Goal: Information Seeking & Learning: Learn about a topic

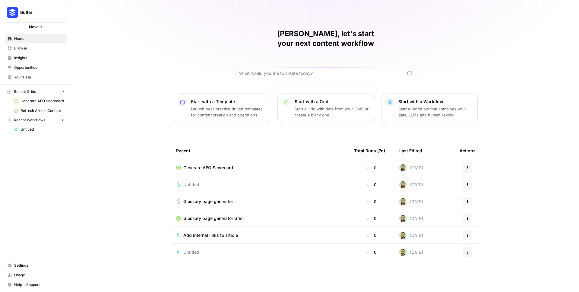
click at [17, 275] on span "Usage" at bounding box center [39, 274] width 50 height 5
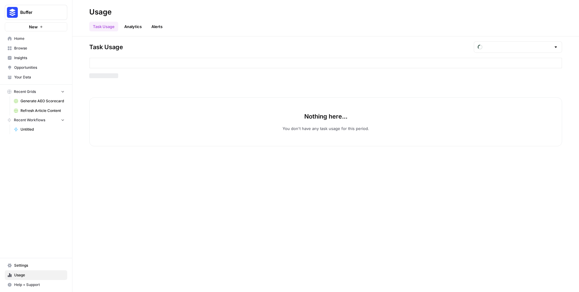
type input "September Tasks"
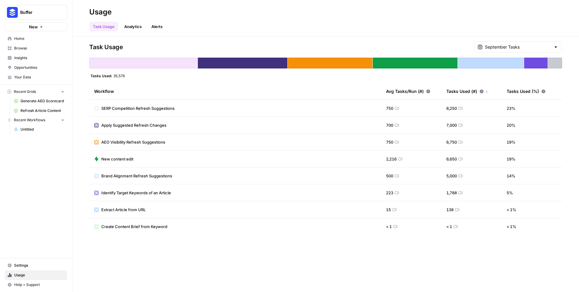
click at [16, 56] on span "Insights" at bounding box center [39, 57] width 50 height 5
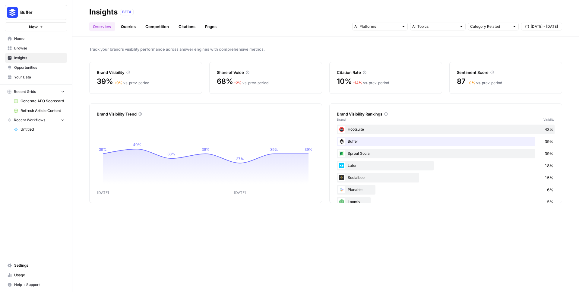
click at [130, 23] on link "Queries" at bounding box center [128, 27] width 22 height 10
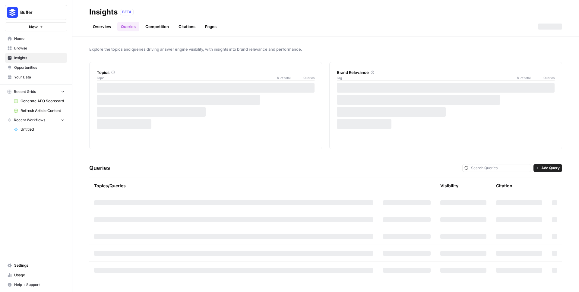
click at [150, 25] on link "Competition" at bounding box center [157, 27] width 31 height 10
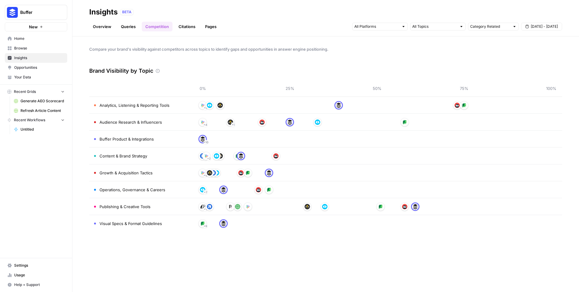
click at [156, 143] on td "Buffer Product & Integrations" at bounding box center [140, 139] width 103 height 17
click at [298, 173] on div "+ 4" at bounding box center [377, 173] width 349 height 10
click at [128, 27] on link "Queries" at bounding box center [128, 27] width 22 height 10
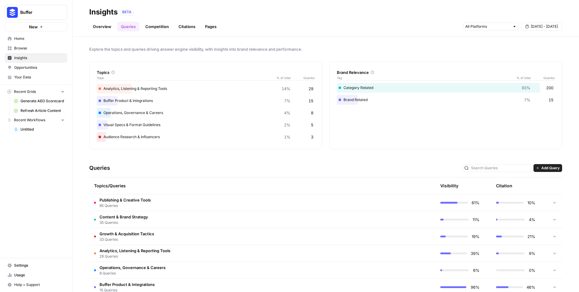
scroll to position [47, 0]
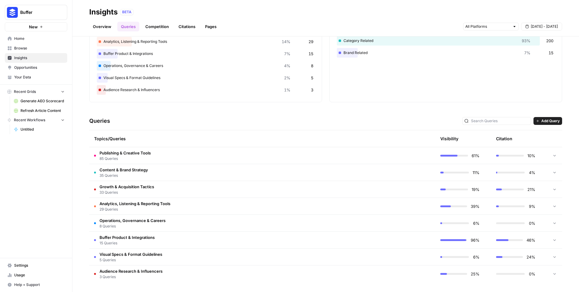
click at [129, 242] on span "15 Queries" at bounding box center [127, 242] width 55 height 5
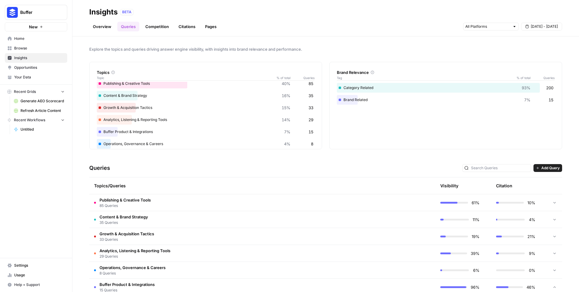
scroll to position [0, 0]
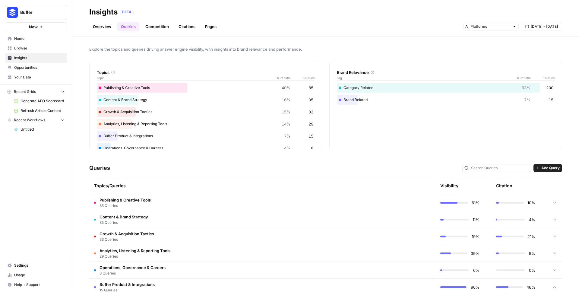
click at [169, 29] on link "Competition" at bounding box center [157, 27] width 31 height 10
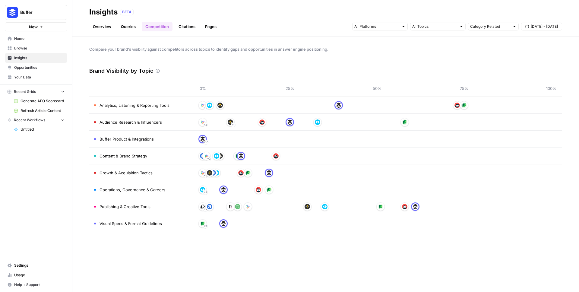
click at [183, 29] on link "Citations" at bounding box center [187, 27] width 24 height 10
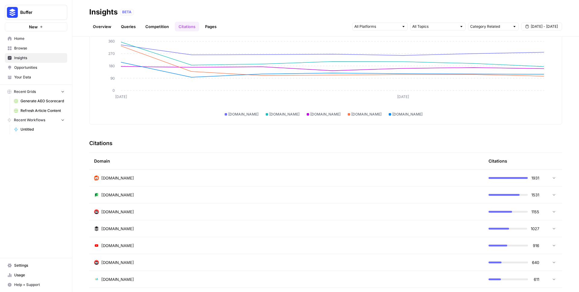
scroll to position [65, 0]
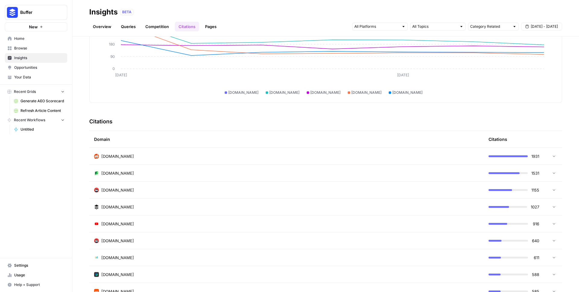
click at [130, 173] on span "[DOMAIN_NAME]" at bounding box center [117, 173] width 33 height 6
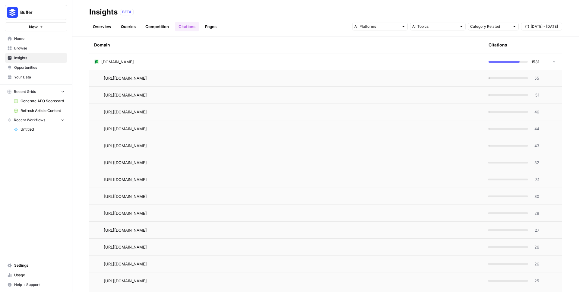
scroll to position [139, 0]
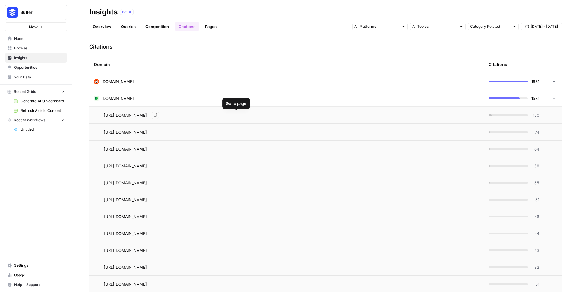
click at [157, 114] on icon "Go to page https://sproutsocial.com/insights/social-media-management-tools/" at bounding box center [155, 114] width 3 height 3
click at [132, 95] on td "[DOMAIN_NAME]" at bounding box center [286, 98] width 395 height 17
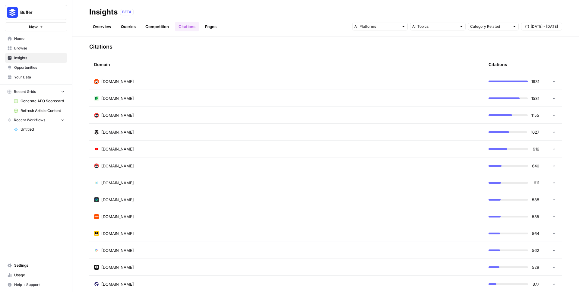
click at [127, 131] on div "[DOMAIN_NAME]" at bounding box center [286, 132] width 385 height 6
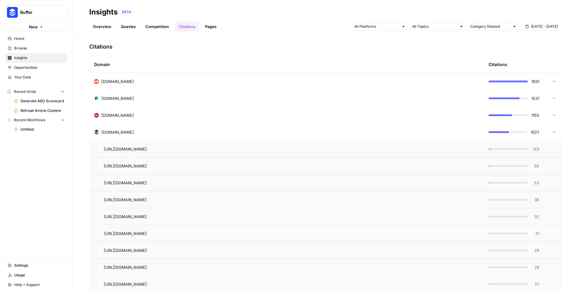
click at [124, 113] on span "[DOMAIN_NAME]" at bounding box center [117, 115] width 33 height 6
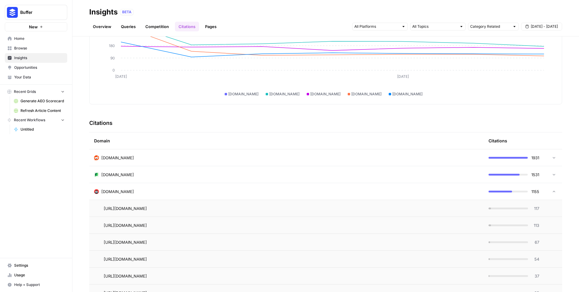
click at [127, 187] on td "[DOMAIN_NAME]" at bounding box center [286, 191] width 395 height 17
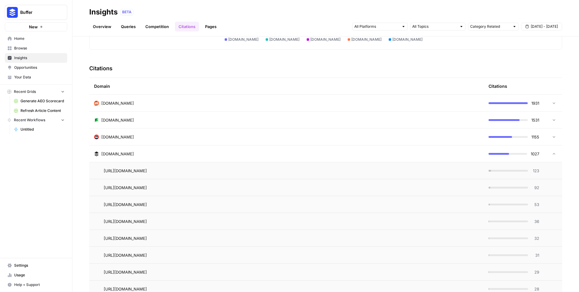
click at [113, 153] on span "[DOMAIN_NAME]" at bounding box center [117, 154] width 33 height 6
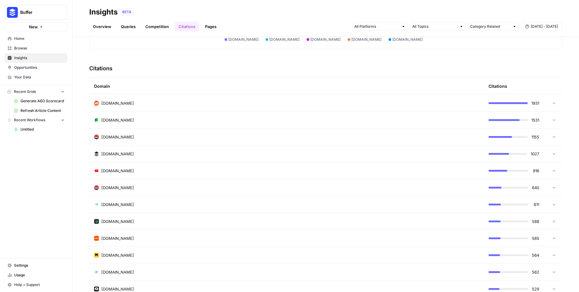
click at [118, 189] on span "[DOMAIN_NAME]" at bounding box center [117, 188] width 33 height 6
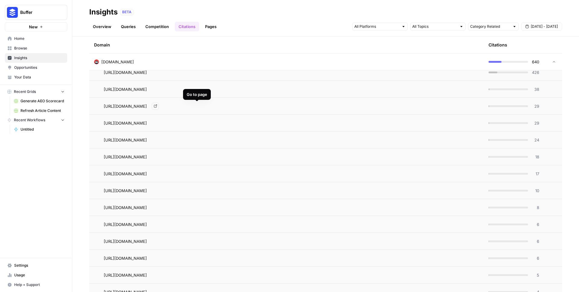
scroll to position [153, 0]
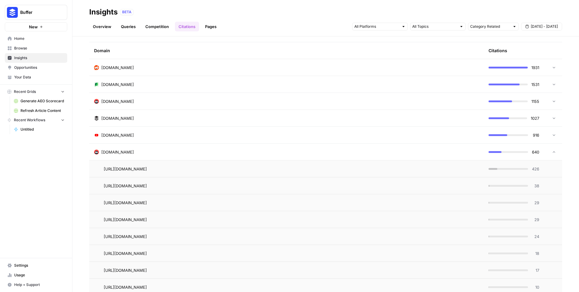
click at [126, 116] on div "[DOMAIN_NAME]" at bounding box center [286, 118] width 385 height 6
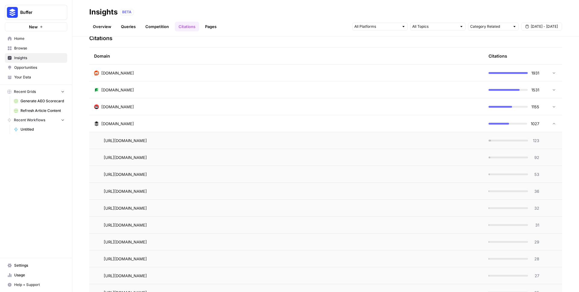
scroll to position [117, 0]
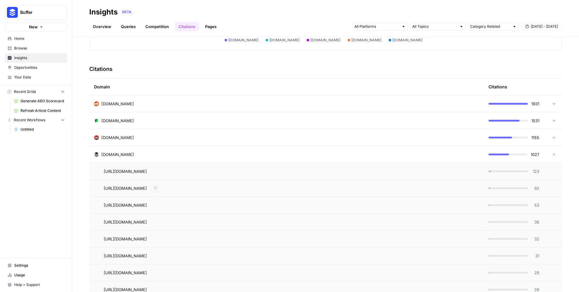
click at [104, 147] on td "[DOMAIN_NAME]" at bounding box center [286, 154] width 395 height 17
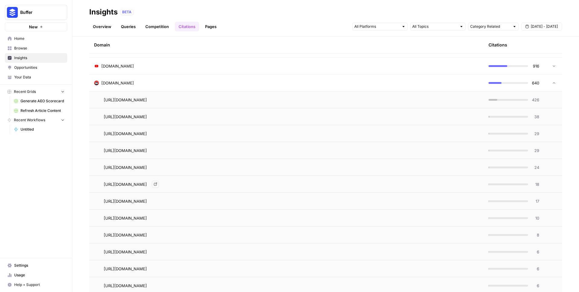
scroll to position [226, 0]
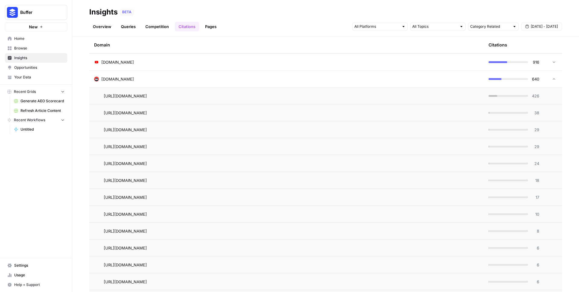
click at [121, 76] on span "[DOMAIN_NAME]" at bounding box center [117, 79] width 33 height 6
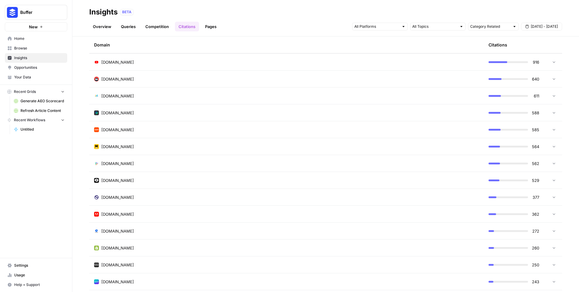
click at [120, 63] on span "[DOMAIN_NAME]" at bounding box center [117, 62] width 33 height 6
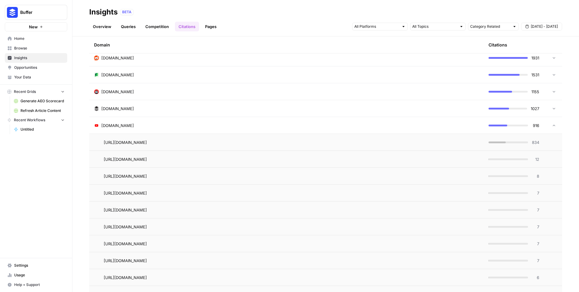
scroll to position [132, 0]
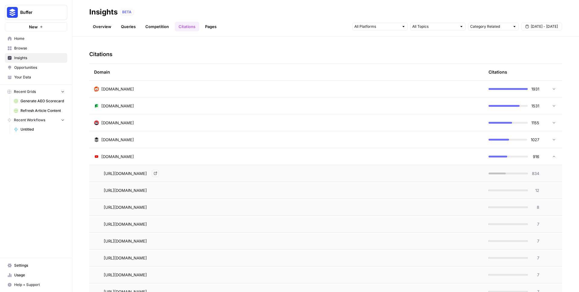
click at [157, 174] on icon "Go to page https://www.youtube.com/watch" at bounding box center [155, 173] width 3 height 3
click at [157, 191] on icon "Go to page https://www.youtube.com/shorts/02zQsaAJy_g" at bounding box center [155, 190] width 3 height 3
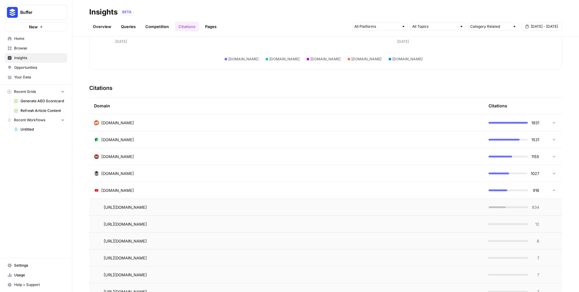
scroll to position [12, 0]
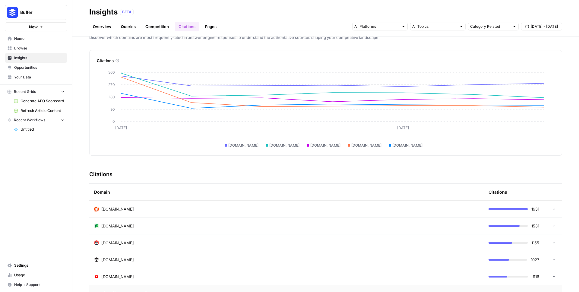
click at [131, 261] on div "[DOMAIN_NAME]" at bounding box center [286, 260] width 385 height 6
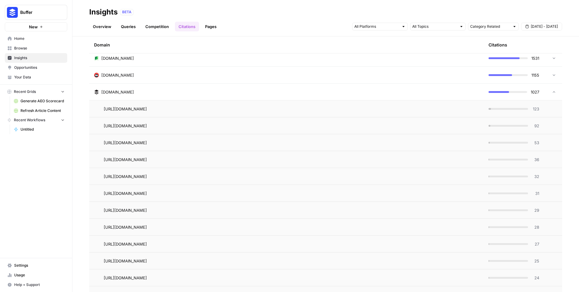
click at [154, 93] on div "[DOMAIN_NAME]" at bounding box center [286, 92] width 385 height 6
click at [157, 161] on icon "Go to page https://www.youtube.com/shorts/Pb31h65ibRU" at bounding box center [155, 159] width 3 height 3
click at [157, 209] on icon "Go to page https://www.youtube.com/shorts/AhW8gmn920s" at bounding box center [155, 210] width 3 height 3
click at [157, 228] on icon "Go to page https://www.youtube.com/shorts/j8nu8JsuDJM" at bounding box center [155, 226] width 3 height 3
click at [159, 245] on link "Go to page" at bounding box center [155, 243] width 7 height 7
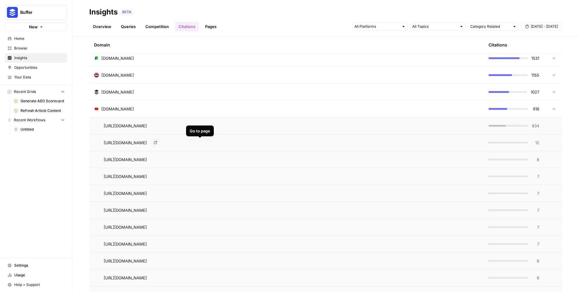
click at [157, 144] on icon "Go to page https://www.youtube.com/shorts/02zQsaAJy_g" at bounding box center [155, 142] width 3 height 3
click at [113, 110] on span "[DOMAIN_NAME]" at bounding box center [117, 109] width 33 height 6
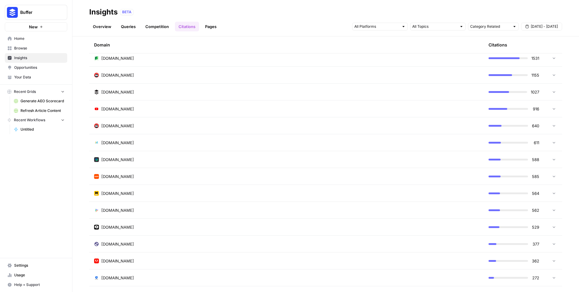
click at [134, 25] on link "Queries" at bounding box center [128, 27] width 22 height 10
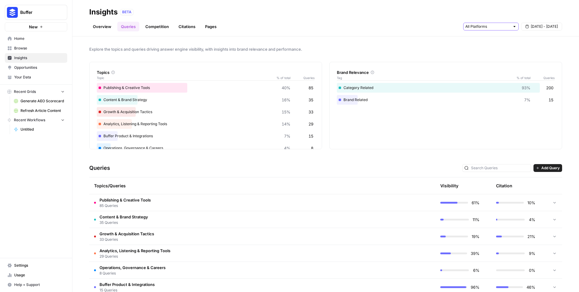
click at [500, 24] on input "text" at bounding box center [487, 27] width 45 height 6
drag, startPoint x: 364, startPoint y: 20, endPoint x: 396, endPoint y: 21, distance: 31.7
click at [365, 20] on div "Overview Queries Competition Citations Pages [DATE] - [DATE]" at bounding box center [325, 24] width 473 height 14
click at [545, 28] on span "[DATE] - [DATE]" at bounding box center [544, 26] width 27 height 5
click at [545, 27] on span "[DATE] - [DATE]" at bounding box center [544, 26] width 27 height 5
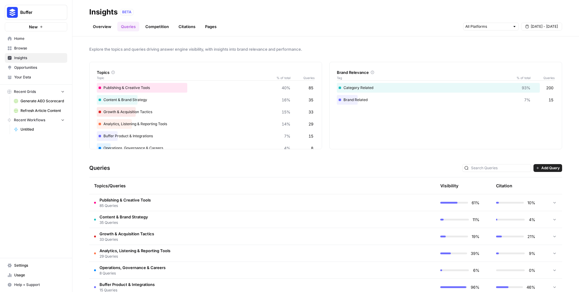
click at [207, 23] on link "Pages" at bounding box center [211, 27] width 19 height 10
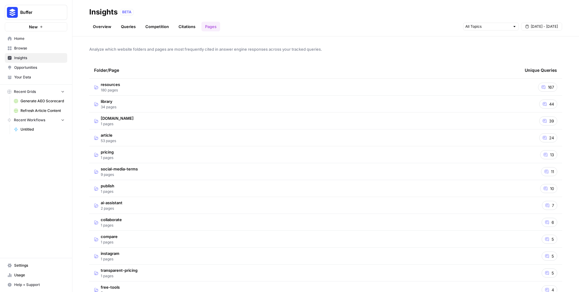
click at [163, 103] on td "library 34 pages" at bounding box center [304, 104] width 431 height 17
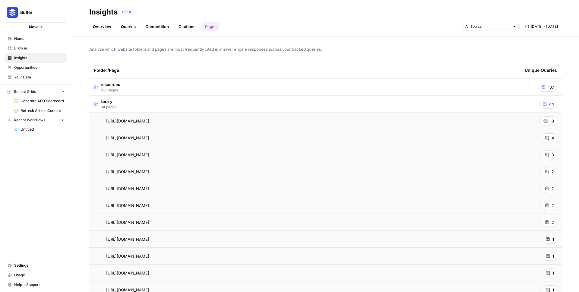
click at [550, 118] on span "13" at bounding box center [552, 121] width 4 height 6
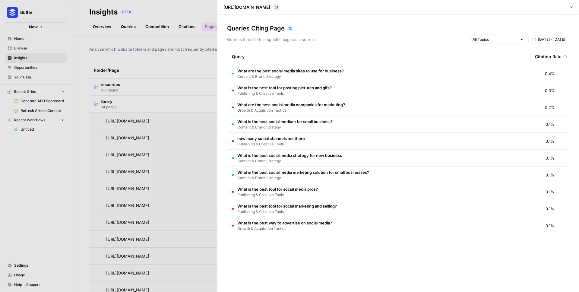
click at [214, 122] on div at bounding box center [289, 146] width 579 height 292
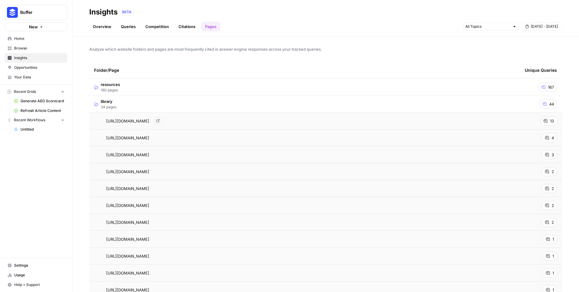
click at [160, 121] on icon "Go to page https://buffer.com/library/social-media-sites/" at bounding box center [157, 120] width 3 height 3
click at [159, 154] on icon "Go to page https://buffer.com/library/social-media-analytics-tools/" at bounding box center [157, 154] width 3 height 3
click at [161, 189] on link "Go to page" at bounding box center [157, 188] width 7 height 7
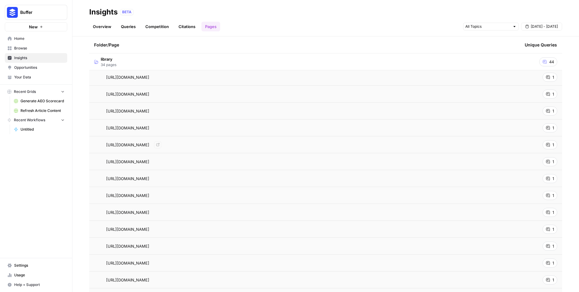
scroll to position [200, 0]
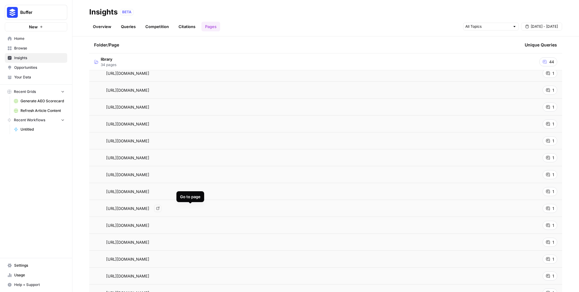
click at [160, 208] on icon "Go to page https://buffer.com/library/buffer-features" at bounding box center [157, 208] width 3 height 3
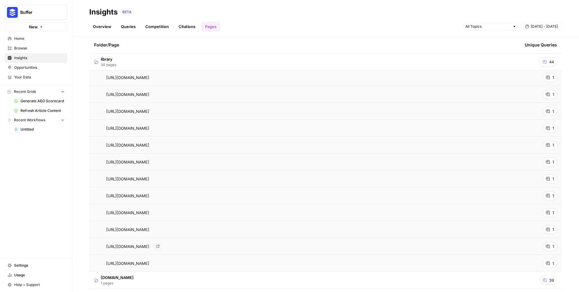
scroll to position [534, 0]
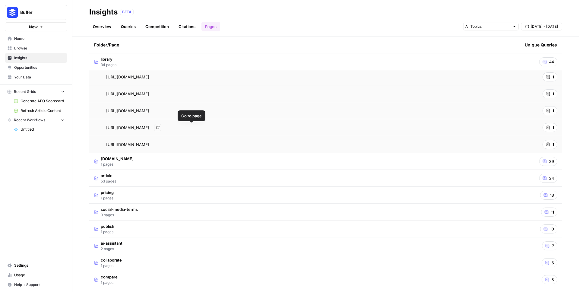
click at [160, 129] on icon "Go to page https://buffer.com/library/buffer-features/" at bounding box center [157, 127] width 3 height 3
